Goal: Task Accomplishment & Management: Manage account settings

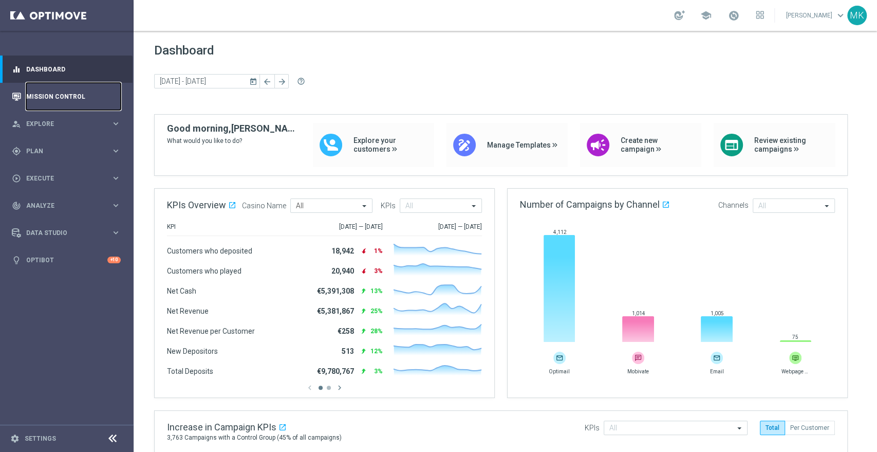
click at [62, 94] on link "Mission Control" at bounding box center [73, 96] width 95 height 27
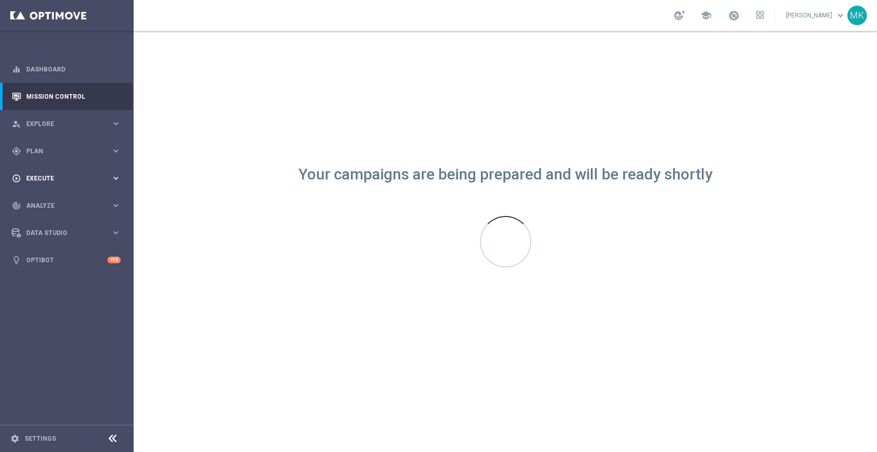
click at [58, 171] on div "play_circle_outline Execute keyboard_arrow_right" at bounding box center [66, 177] width 133 height 27
click at [54, 148] on span "Plan" at bounding box center [68, 151] width 85 height 6
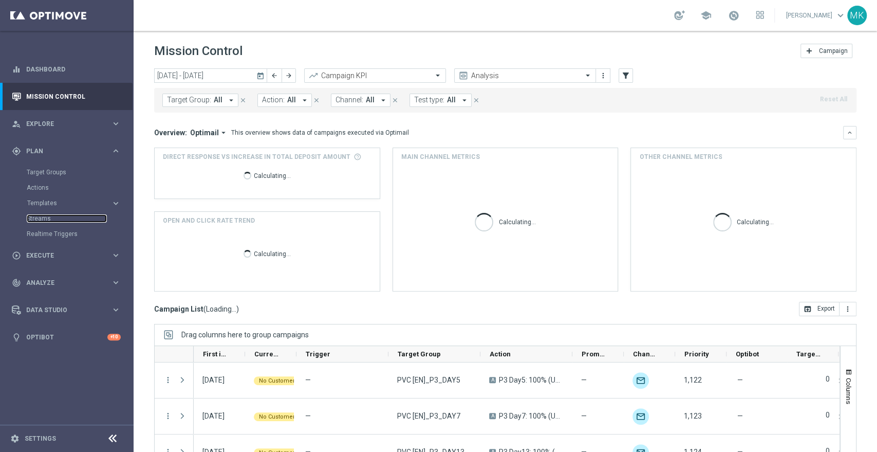
drag, startPoint x: 40, startPoint y: 218, endPoint x: 80, endPoint y: 241, distance: 45.8
click at [40, 218] on link "Streams" at bounding box center [67, 218] width 80 height 8
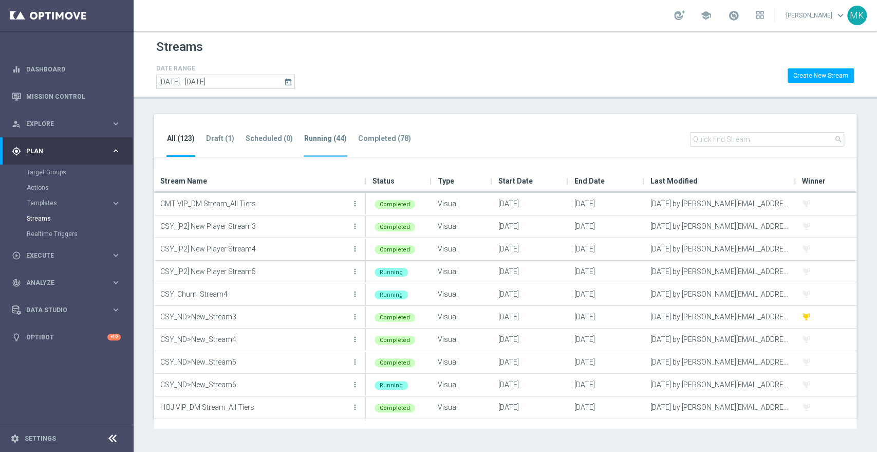
click at [339, 140] on tab-header "Running (44)" at bounding box center [325, 138] width 43 height 9
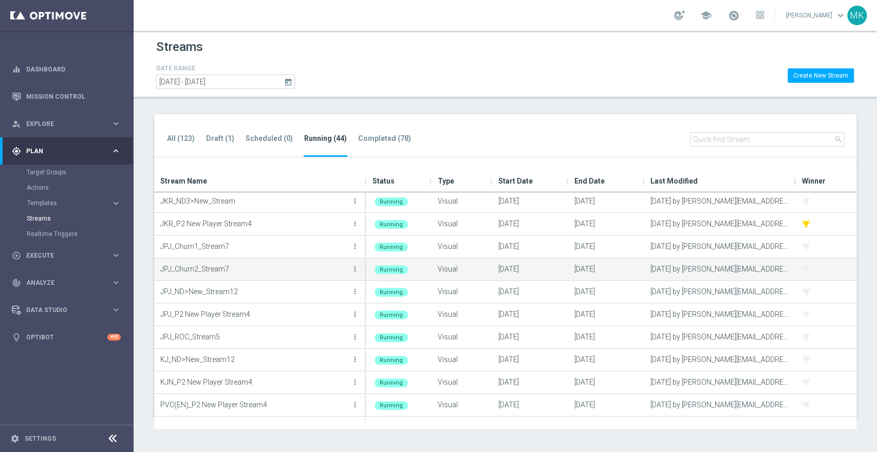
scroll to position [310, 0]
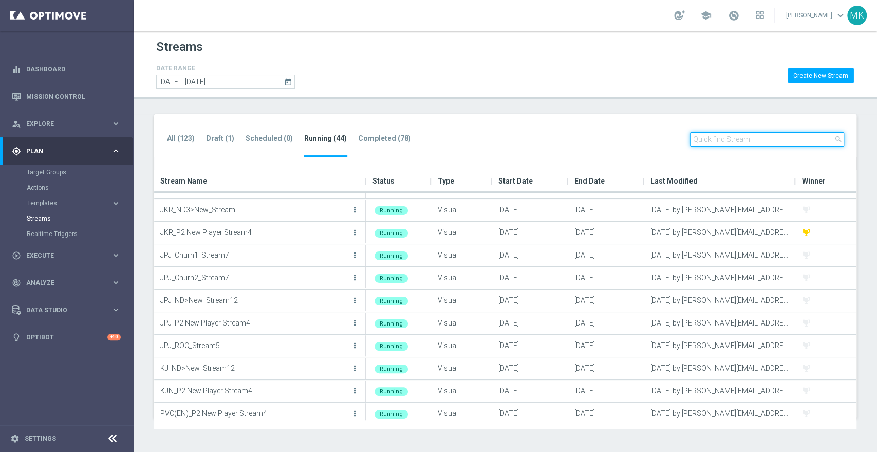
click at [747, 136] on input "text" at bounding box center [767, 139] width 154 height 14
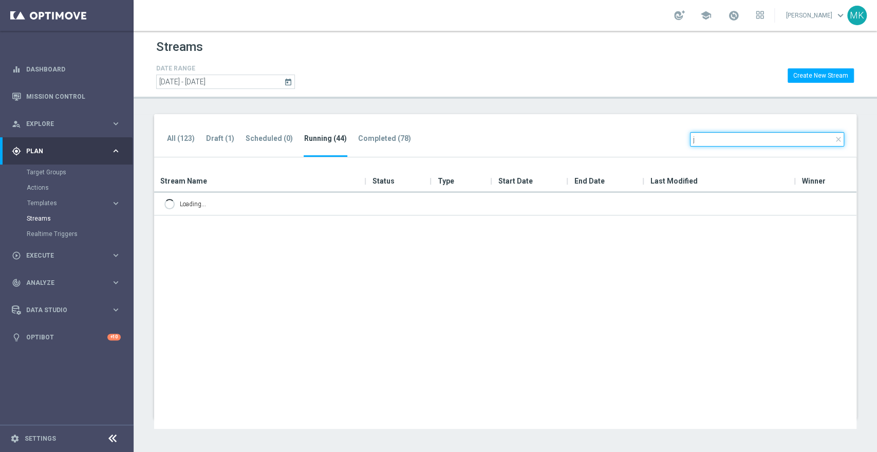
scroll to position [0, 0]
type input "j"
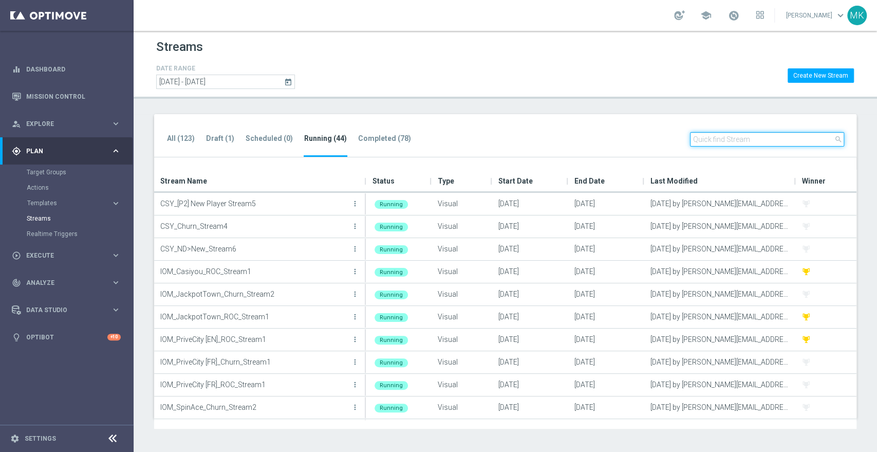
click at [734, 135] on input "text" at bounding box center [767, 139] width 154 height 14
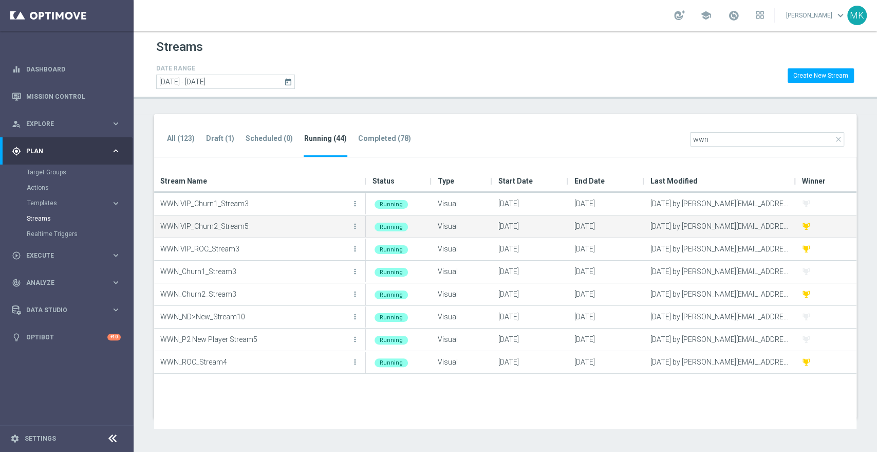
click at [222, 230] on p "WWN VIP_Churn2_Stream5" at bounding box center [254, 225] width 189 height 15
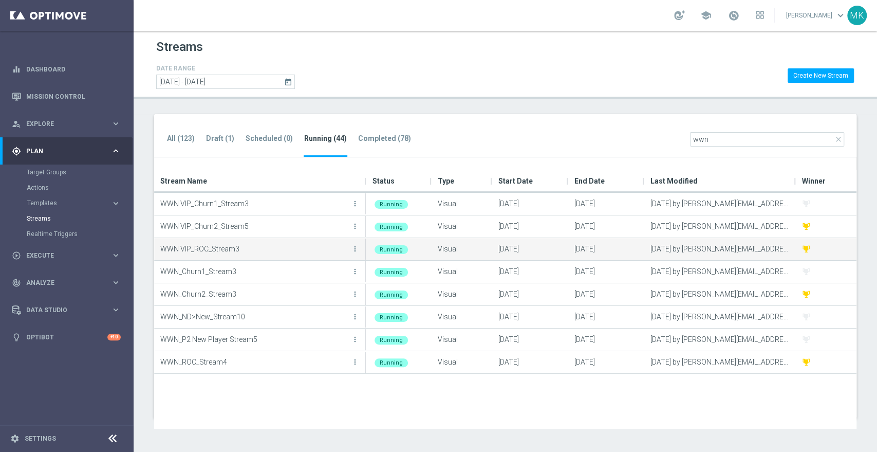
click at [207, 253] on p "WWN VIP_ROC_Stream3" at bounding box center [254, 248] width 189 height 15
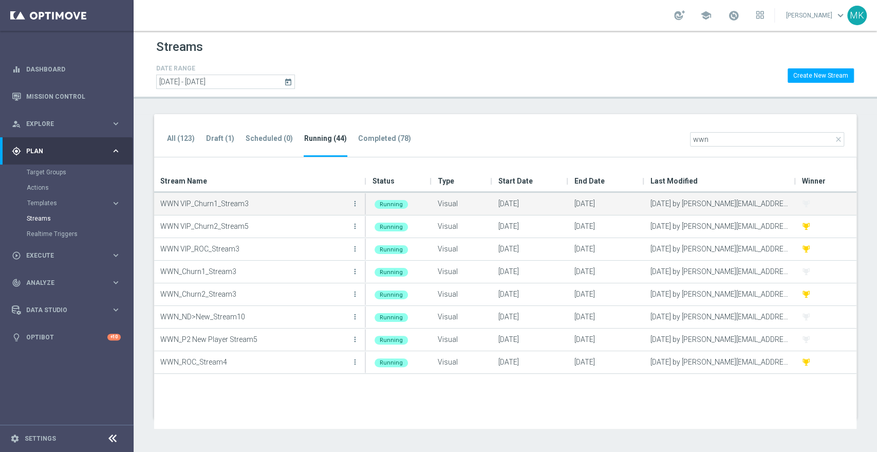
click at [355, 198] on button "more_vert" at bounding box center [355, 203] width 10 height 21
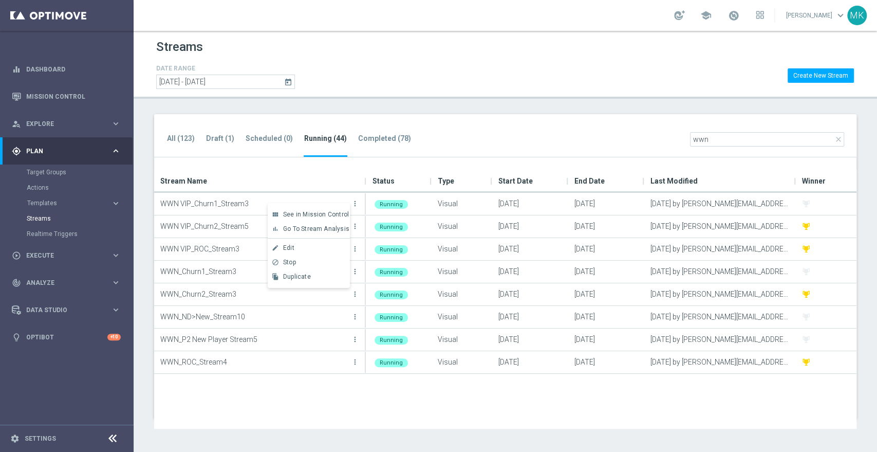
click at [312, 172] on div "Stream Name" at bounding box center [256, 181] width 192 height 23
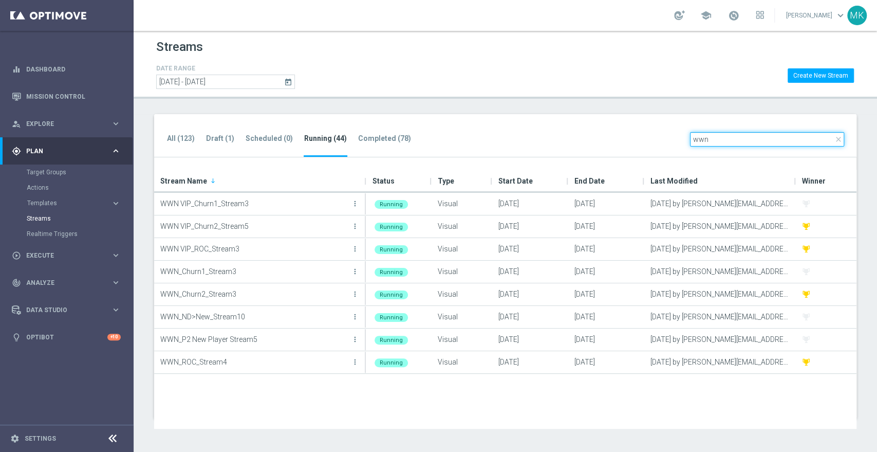
click at [746, 139] on input "wwn" at bounding box center [767, 139] width 154 height 14
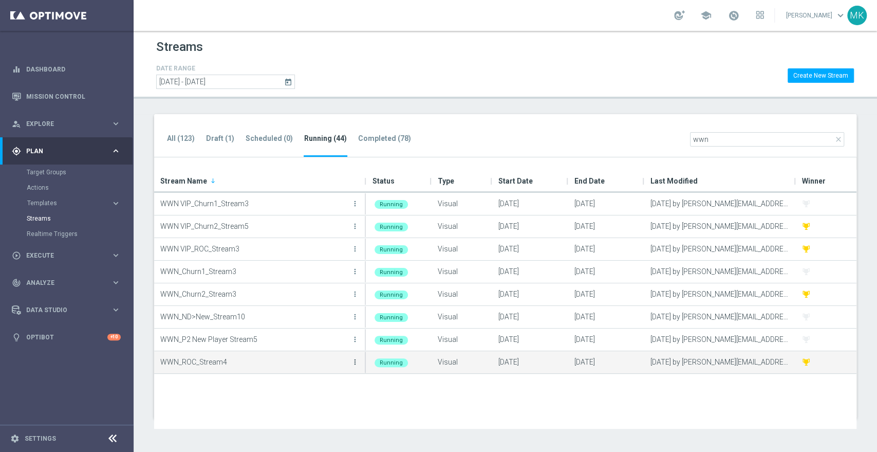
click at [356, 360] on icon "more_vert" at bounding box center [355, 362] width 8 height 8
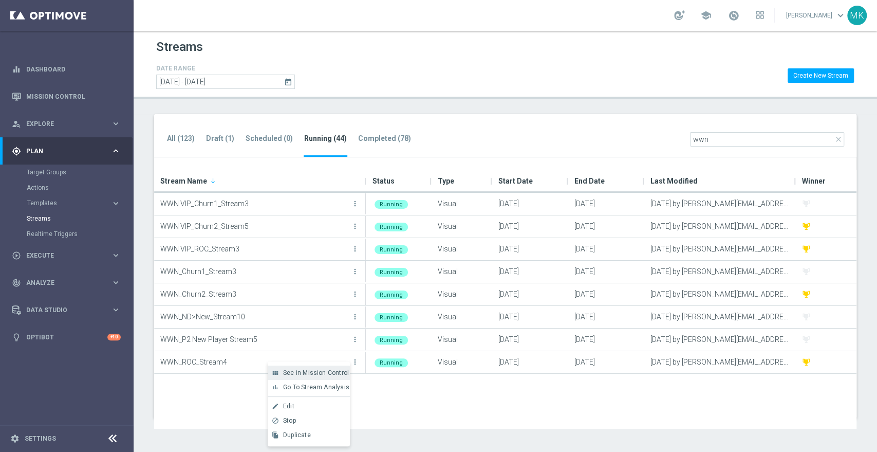
click at [314, 375] on span "See in Mission Control" at bounding box center [316, 372] width 66 height 7
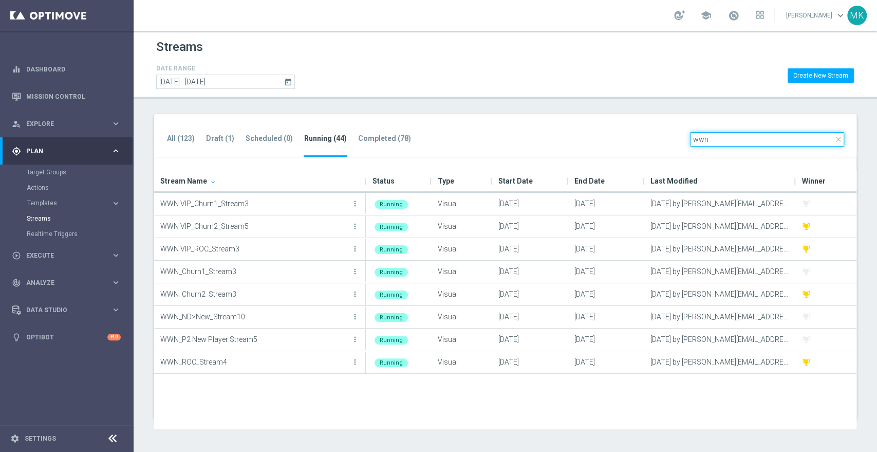
drag, startPoint x: 777, startPoint y: 139, endPoint x: 636, endPoint y: 143, distance: 141.4
click at [636, 143] on div "All (123) Draft (1) Scheduled (0) Running (44) Completed (78) close wwn" at bounding box center [505, 136] width 703 height 44
type input "sts"
